Goal: Check status: Check status

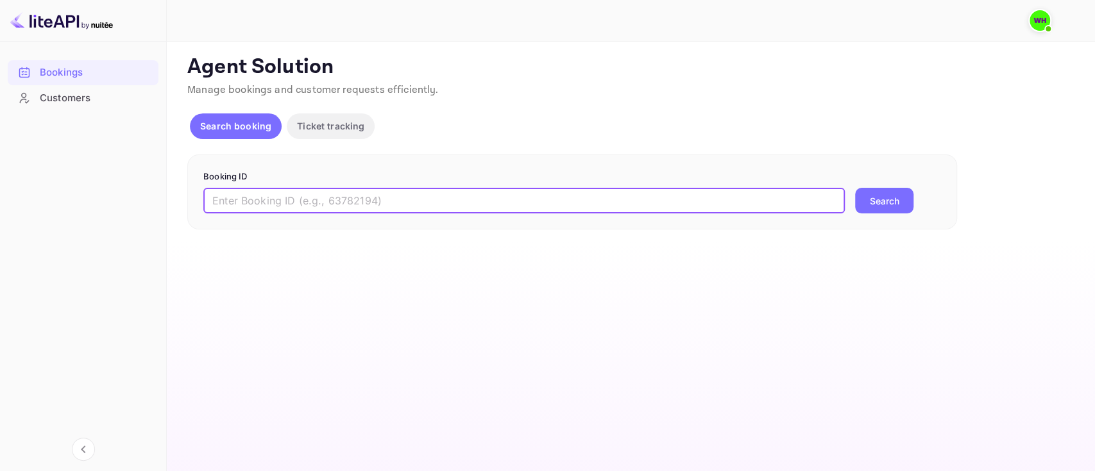
click at [351, 194] on input "text" at bounding box center [523, 201] width 641 height 26
paste input "9619951"
type input "9619951"
click at [855, 188] on button "Search" at bounding box center [884, 201] width 58 height 26
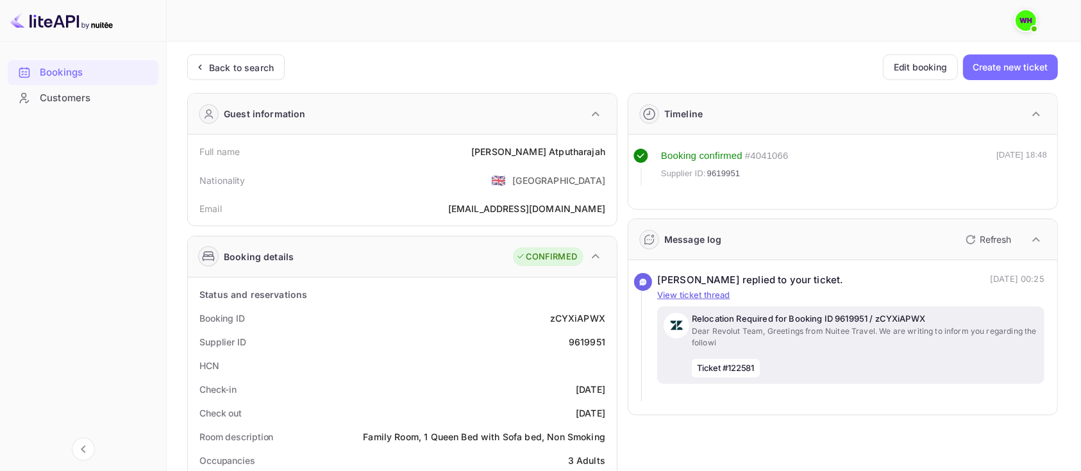
click at [866, 346] on p "Dear Revolut Team, Greetings from Nuitee Travel. We are writing to inform you r…" at bounding box center [865, 337] width 346 height 23
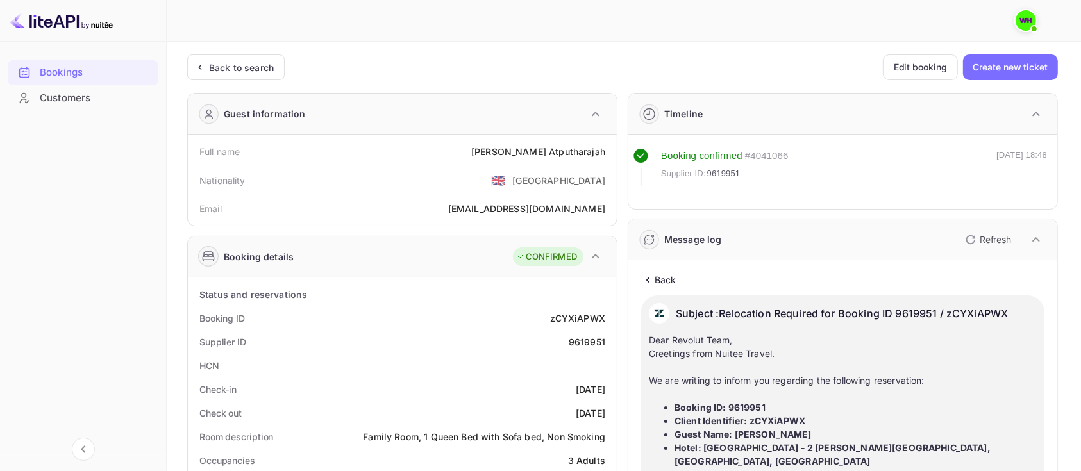
click at [399, 60] on div "Back to search Edit booking Create new ticket" at bounding box center [622, 68] width 871 height 26
